Goal: Use online tool/utility: Utilize a website feature to perform a specific function

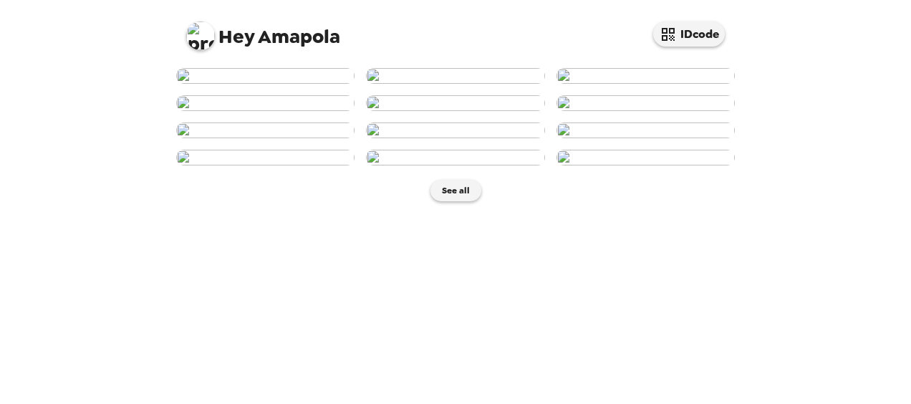
scroll to position [771, 0]
click at [460, 165] on img at bounding box center [455, 158] width 178 height 16
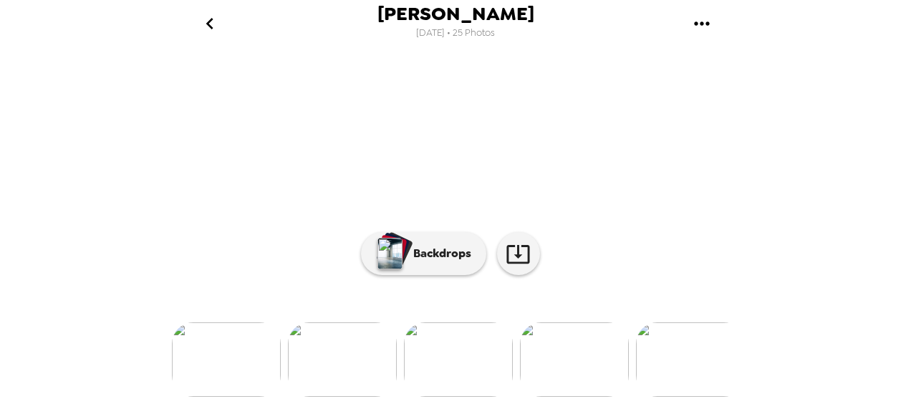
scroll to position [168, 0]
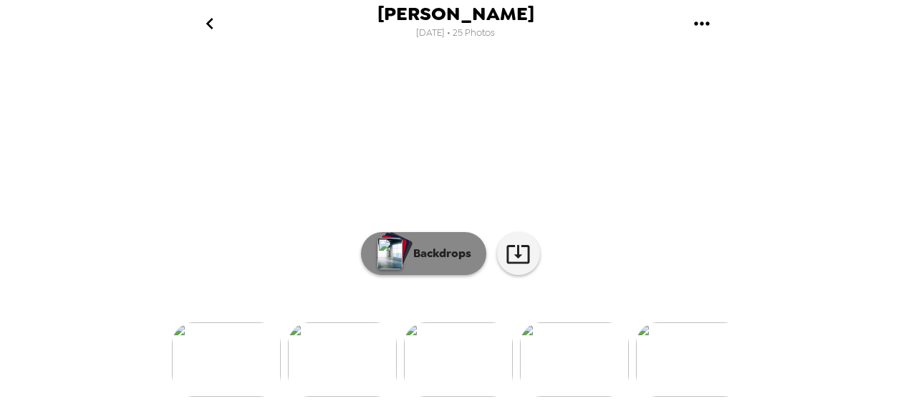
click at [416, 262] on p "Backdrops" at bounding box center [438, 253] width 65 height 17
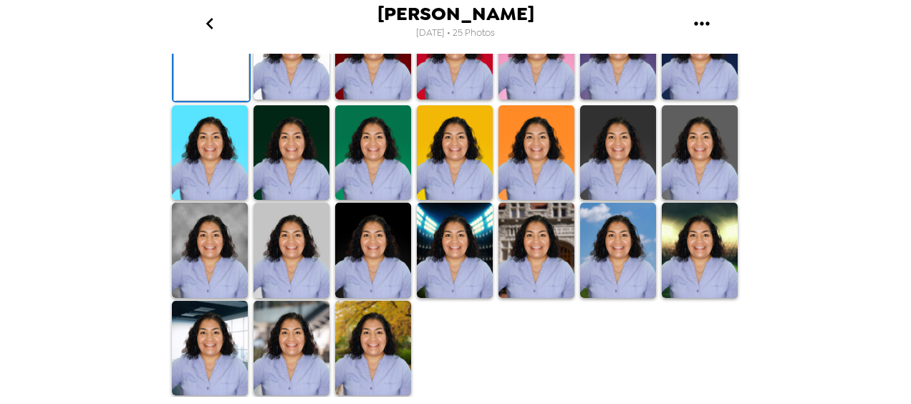
click at [298, 100] on img at bounding box center [292, 51] width 76 height 95
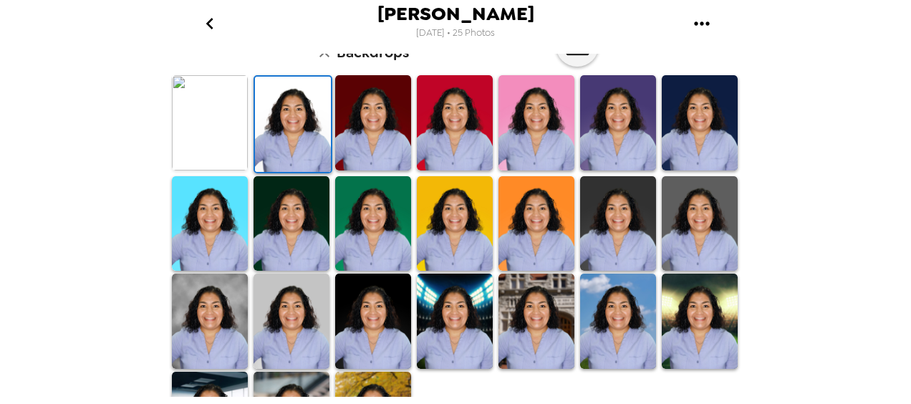
scroll to position [397, 0]
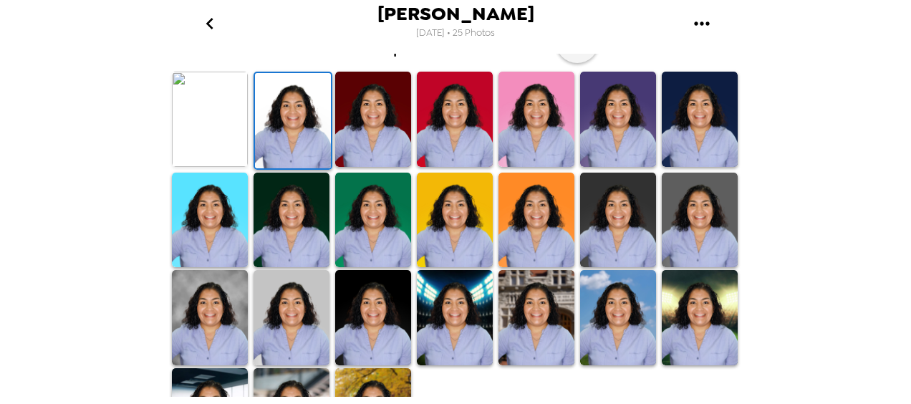
click at [202, 330] on img at bounding box center [210, 317] width 76 height 95
